Goal: Entertainment & Leisure: Consume media (video, audio)

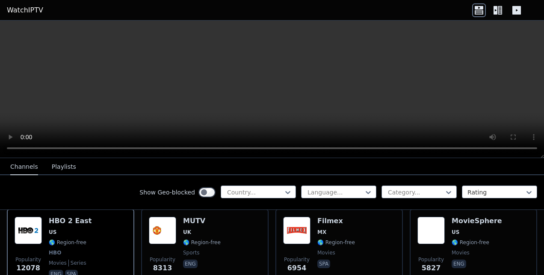
scroll to position [103, 0]
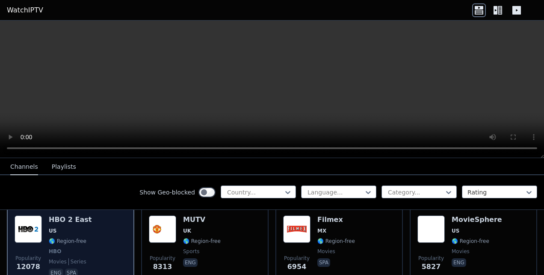
click at [102, 225] on div "Popularity 12078 HBO 2 East US 🌎 Region-free HBO movies series eng spa" at bounding box center [71, 246] width 112 height 63
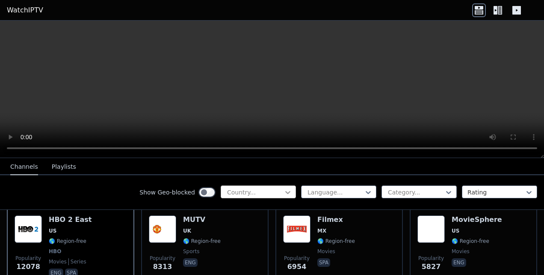
click at [284, 192] on icon at bounding box center [288, 192] width 9 height 9
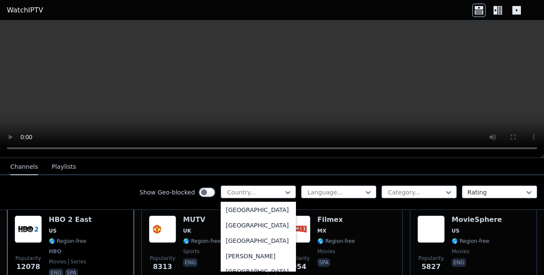
scroll to position [503, 0]
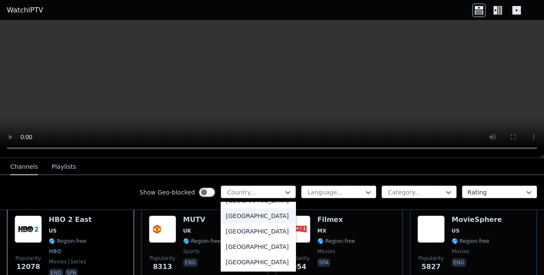
click at [242, 223] on div "[GEOGRAPHIC_DATA]" at bounding box center [258, 215] width 75 height 15
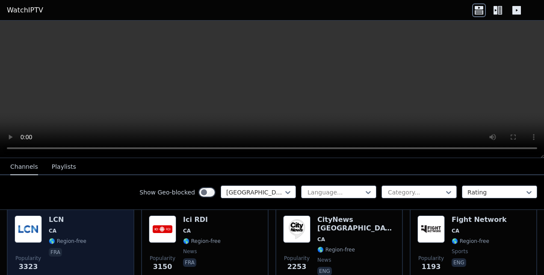
click at [98, 223] on div "Popularity 3323 LCN CA 🌎 Region-free fra" at bounding box center [71, 246] width 112 height 62
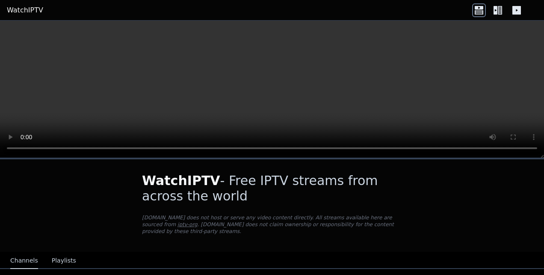
click at [439, 98] on video at bounding box center [272, 89] width 544 height 137
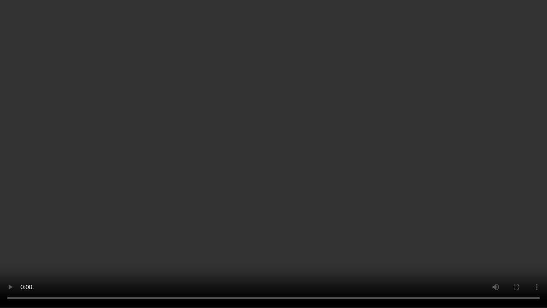
click at [441, 148] on video at bounding box center [273, 154] width 547 height 308
click at [441, 149] on video at bounding box center [273, 154] width 547 height 308
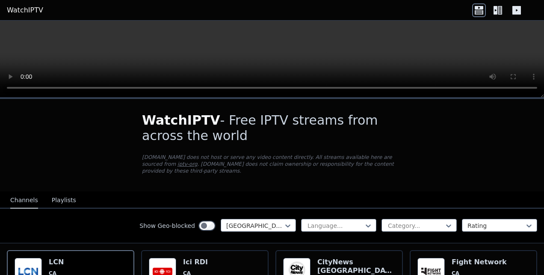
click at [325, 54] on video at bounding box center [272, 59] width 544 height 77
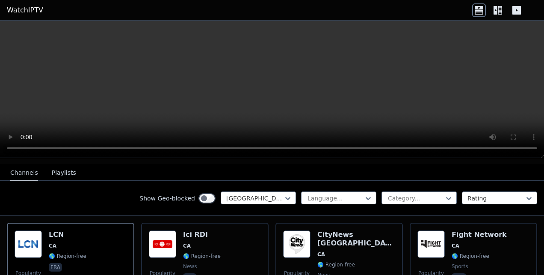
scroll to position [103, 0]
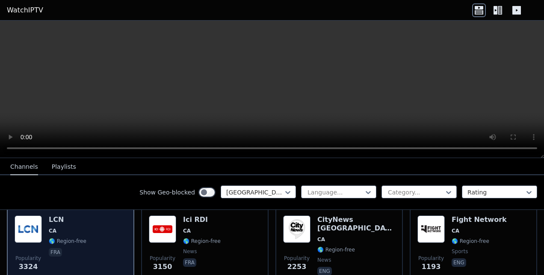
click at [96, 227] on div "Popularity 3324 LCN CA 🌎 Region-free fra" at bounding box center [71, 246] width 112 height 62
click at [53, 218] on div "LCN CA 🌎 Region-free fra" at bounding box center [68, 246] width 38 height 62
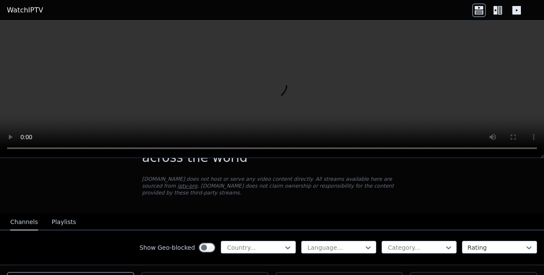
scroll to position [43, 0]
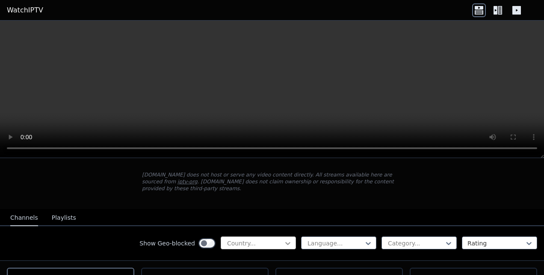
click at [284, 239] on icon at bounding box center [288, 243] width 9 height 9
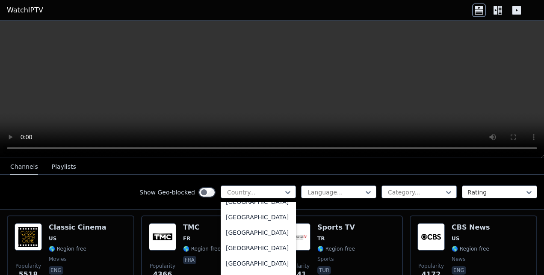
scroll to position [517, 0]
click at [234, 210] on div "[GEOGRAPHIC_DATA]" at bounding box center [258, 201] width 75 height 15
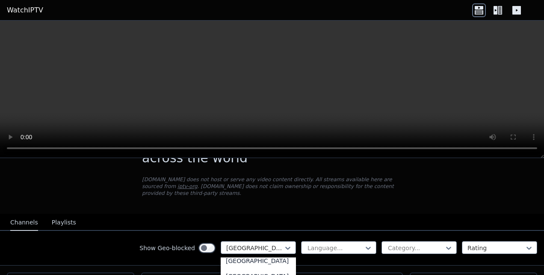
scroll to position [481, 0]
click at [284, 243] on icon at bounding box center [288, 247] width 9 height 9
click at [412, 186] on div "WatchIPTV - Free IPTV streams from across the world WatchIPTV.xyz does not host…" at bounding box center [271, 167] width 287 height 92
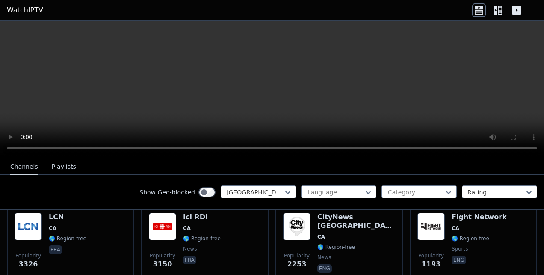
scroll to position [107, 0]
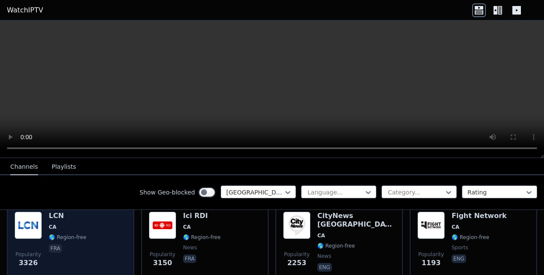
click at [105, 236] on div "Popularity 3326 LCN CA 🌎 Region-free fra" at bounding box center [71, 242] width 112 height 62
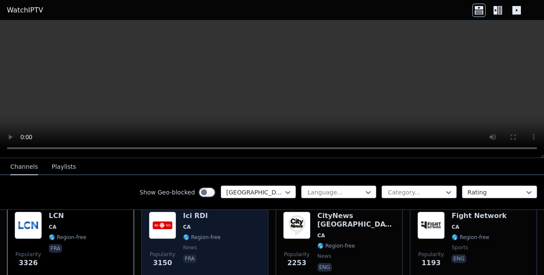
click at [212, 237] on div "Ici RDI CA 🌎 Region-free news fra" at bounding box center [202, 242] width 38 height 62
